Goal: Task Accomplishment & Management: Use online tool/utility

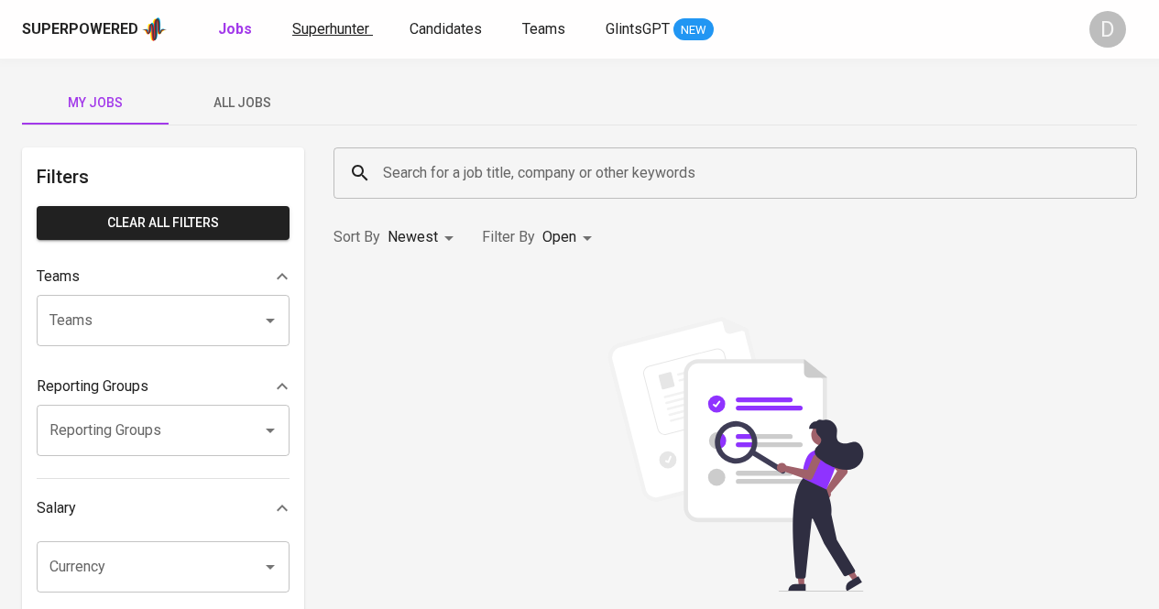
click at [340, 30] on span "Superhunter" at bounding box center [330, 28] width 77 height 17
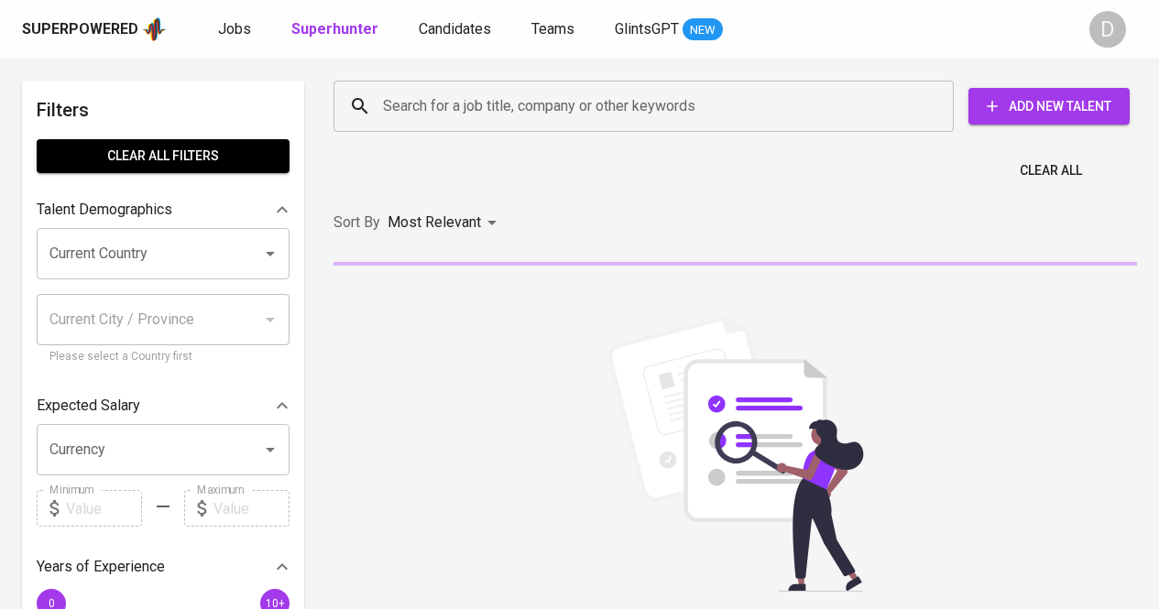
click at [621, 104] on input "Search for a job title, company or other keywords" at bounding box center [647, 106] width 539 height 35
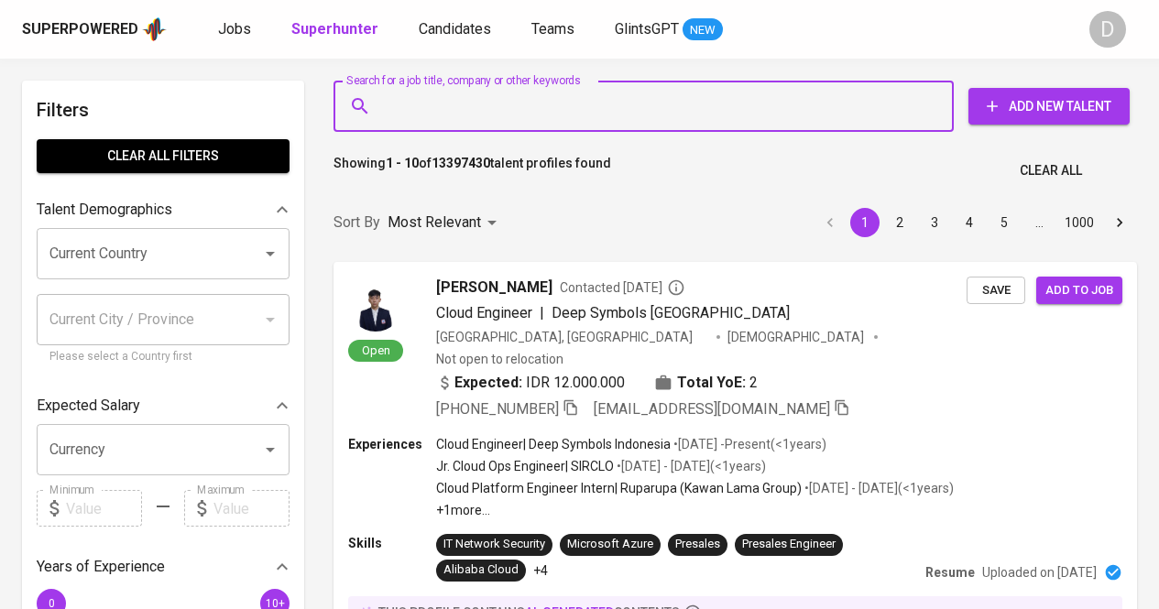
click at [621, 104] on input "Search for a job title, company or other keywords" at bounding box center [647, 106] width 539 height 35
paste input "PT Sarana Mega Fortuna"
type input "PT Sarana Mega Fortuna"
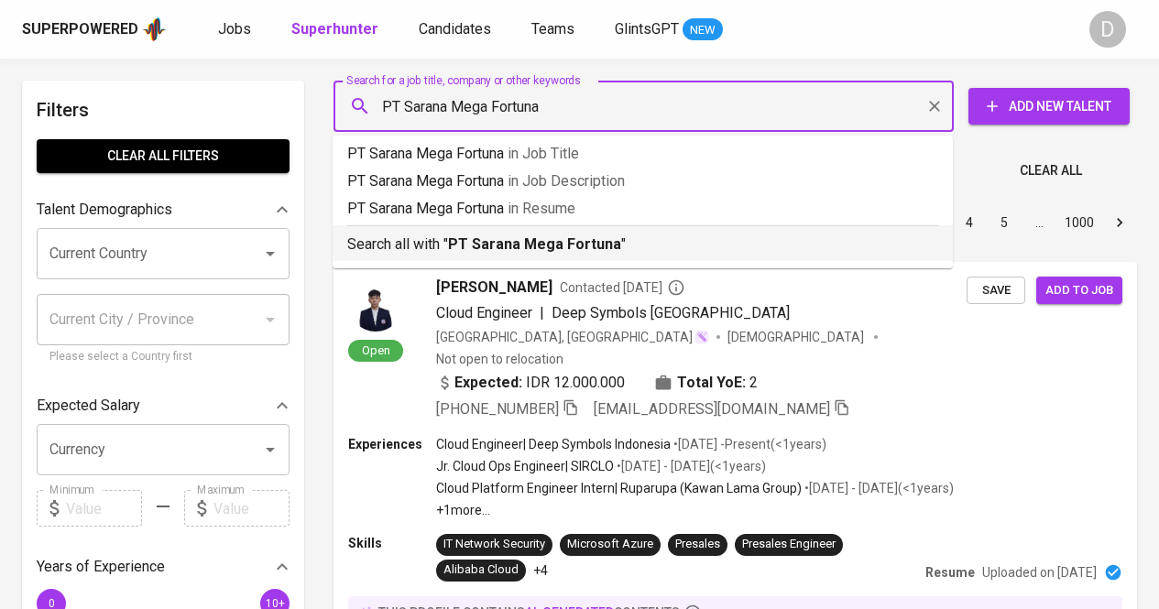
click at [422, 238] on p "Search all with " PT Sarana Mega Fortuna "" at bounding box center [642, 245] width 591 height 22
click at [376, 236] on div "Sort By Most Relevant MOST_RELEVANT 1 2 3 4 5 … 1000" at bounding box center [734, 223] width 825 height 56
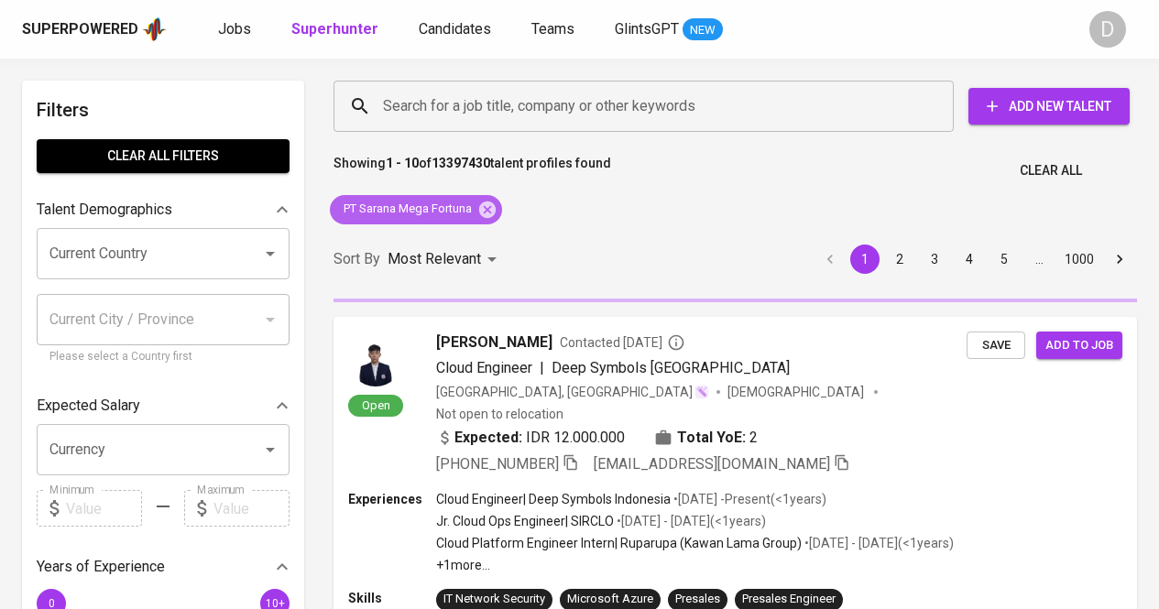
click at [398, 208] on span "PT Sarana Mega Fortuna" at bounding box center [406, 209] width 153 height 17
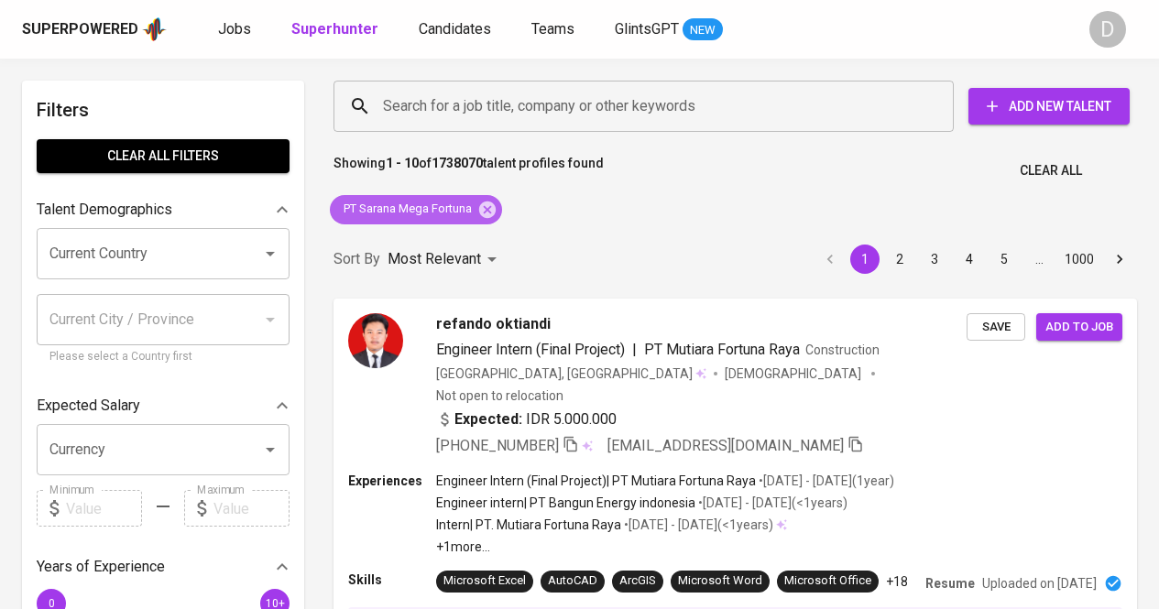
click at [392, 213] on span "PT Sarana Mega Fortuna" at bounding box center [406, 209] width 153 height 17
click at [463, 207] on span "PT Sarana Mega Fortuna" at bounding box center [406, 209] width 153 height 17
